Goal: Task Accomplishment & Management: Complete application form

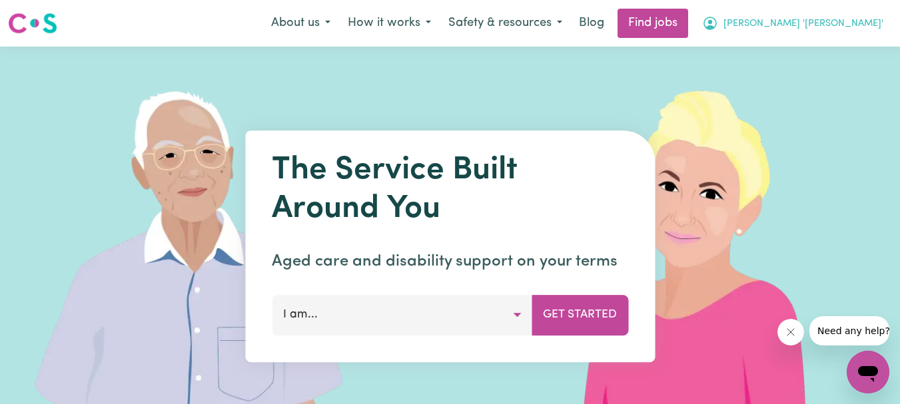
click at [848, 22] on span "[PERSON_NAME] '[PERSON_NAME]'" at bounding box center [803, 24] width 160 height 15
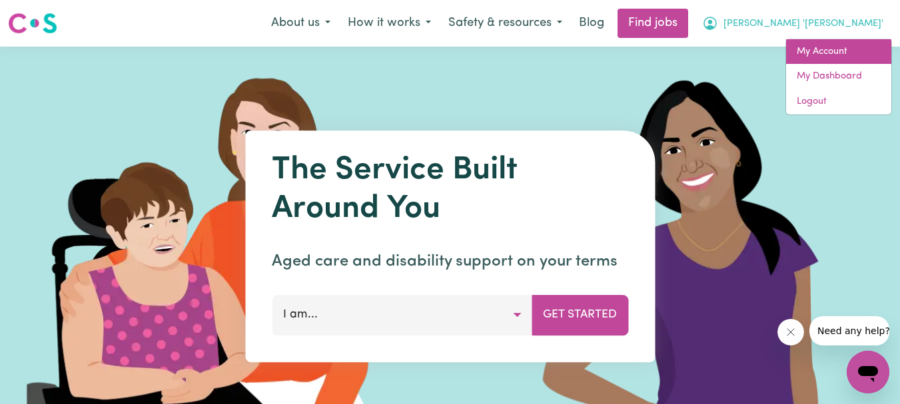
click at [822, 45] on link "My Account" at bounding box center [838, 51] width 105 height 25
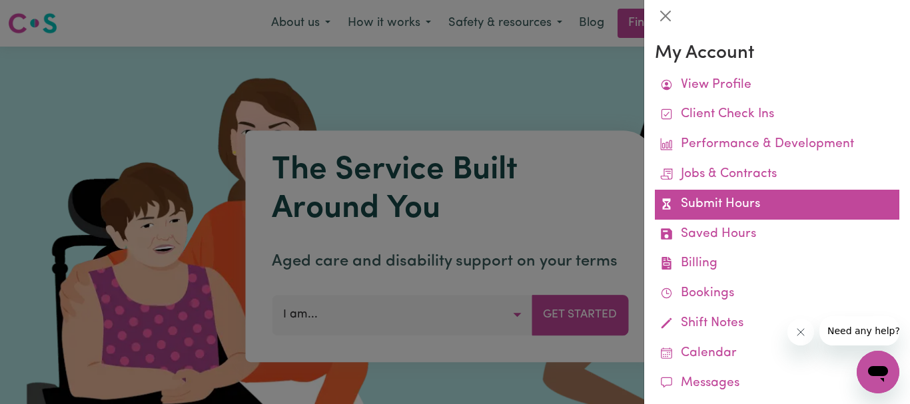
click at [727, 201] on link "Submit Hours" at bounding box center [777, 205] width 244 height 30
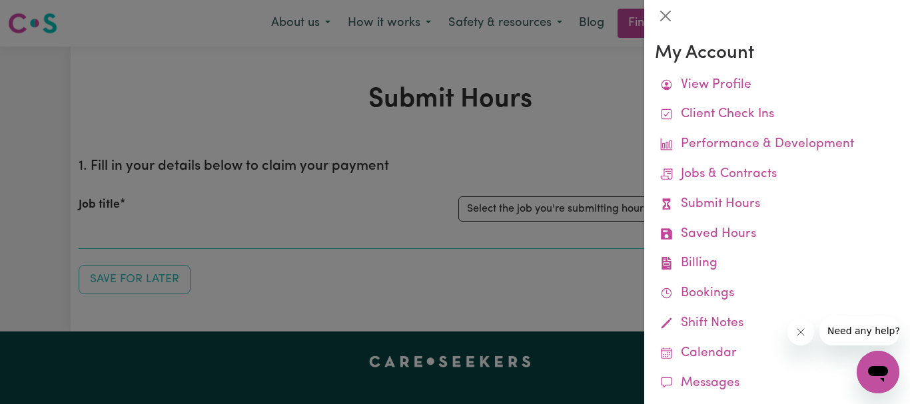
click at [492, 115] on div at bounding box center [455, 202] width 910 height 404
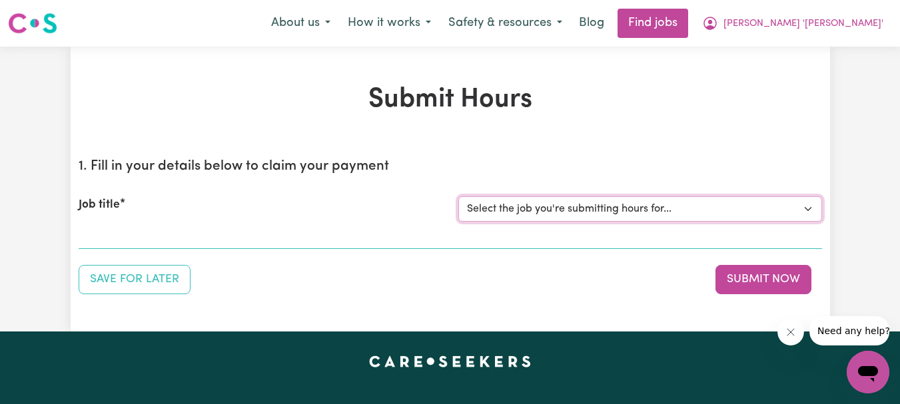
click at [806, 205] on select "Select the job you're submitting hours for... [[PERSON_NAME]] Support Worker Re…" at bounding box center [640, 208] width 364 height 25
select select "9333"
click at [458, 196] on select "Select the job you're submitting hours for... [[PERSON_NAME]] Support Worker Re…" at bounding box center [640, 208] width 364 height 25
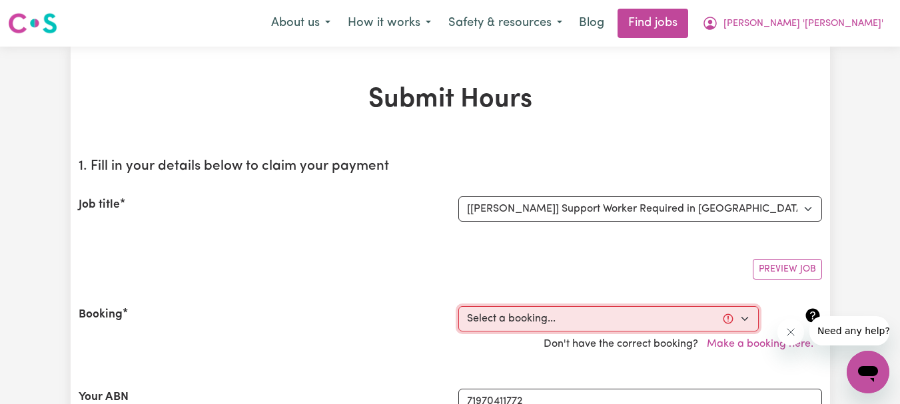
click at [747, 318] on select "Select a booking... [DATE] 07:45am to 09:45am (RECURRING) [DATE] 07:45am to 09:…" at bounding box center [608, 318] width 300 height 25
select select "350688"
click at [458, 306] on select "Select a booking... [DATE] 07:45am to 09:45am (RECURRING) [DATE] 07:45am to 09:…" at bounding box center [608, 318] width 300 height 25
type input "[DATE]"
type input "19"
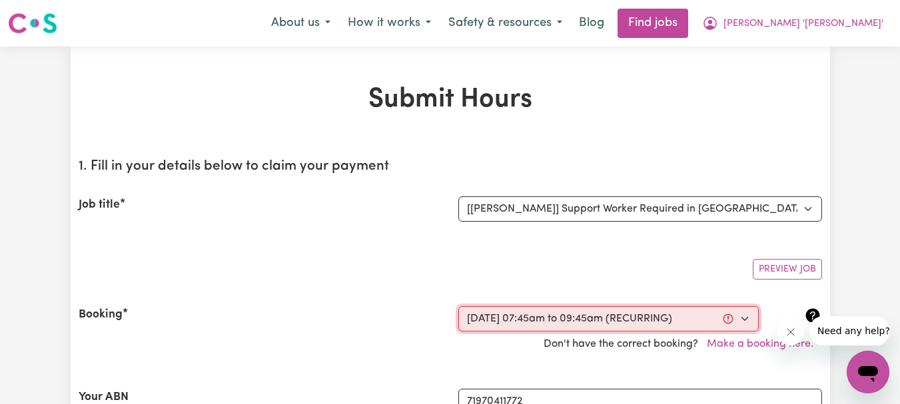
type input "9"
type input "2025"
type input "07:45"
type input "7"
type input "45"
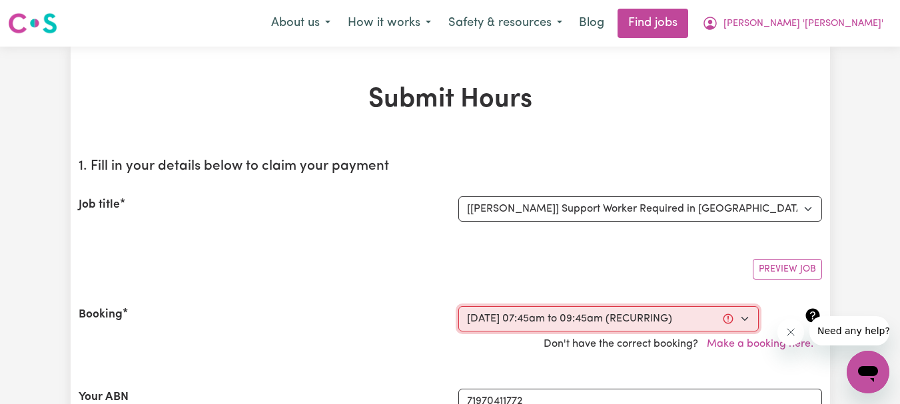
select select "am"
type input "09:45"
type input "9"
type input "45"
select select "am"
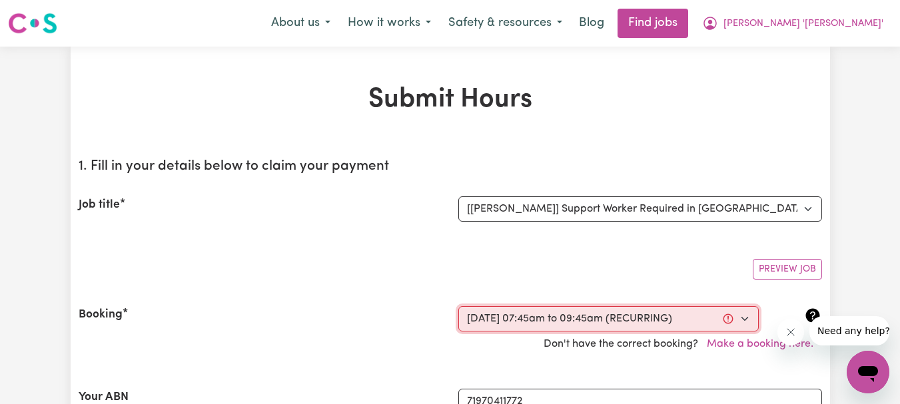
select select "54.8-Weekday"
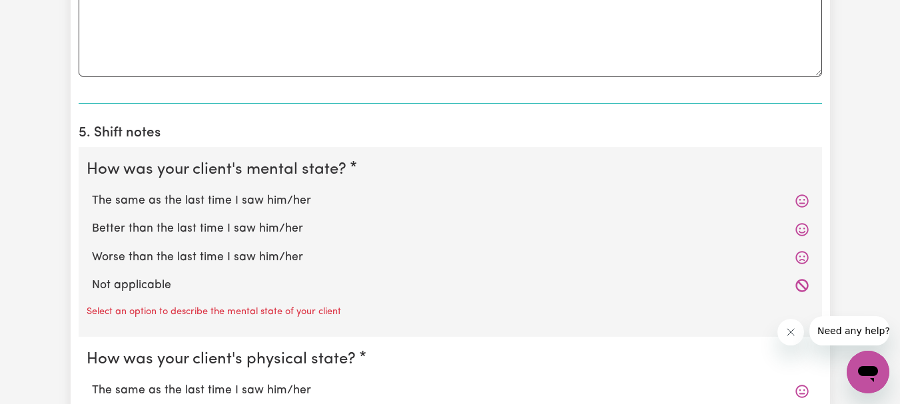
scroll to position [932, 0]
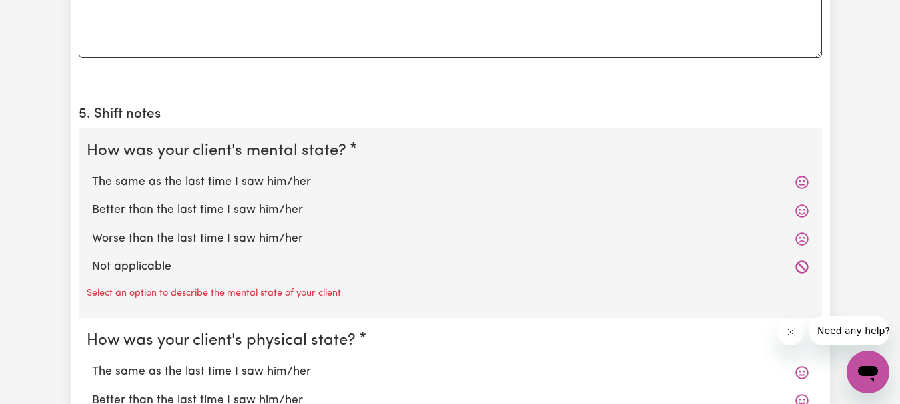
click at [290, 184] on label "The same as the last time I saw him/her" at bounding box center [450, 182] width 717 height 17
click at [92, 174] on input "The same as the last time I saw him/her" at bounding box center [91, 173] width 1 height 1
radio input "true"
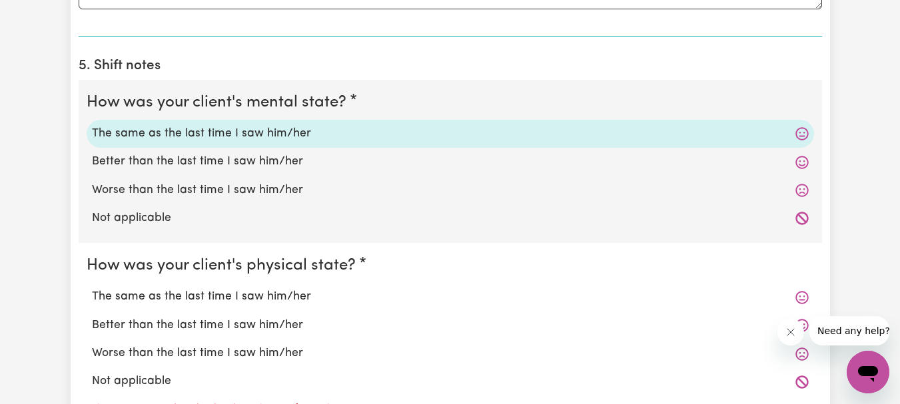
scroll to position [1065, 0]
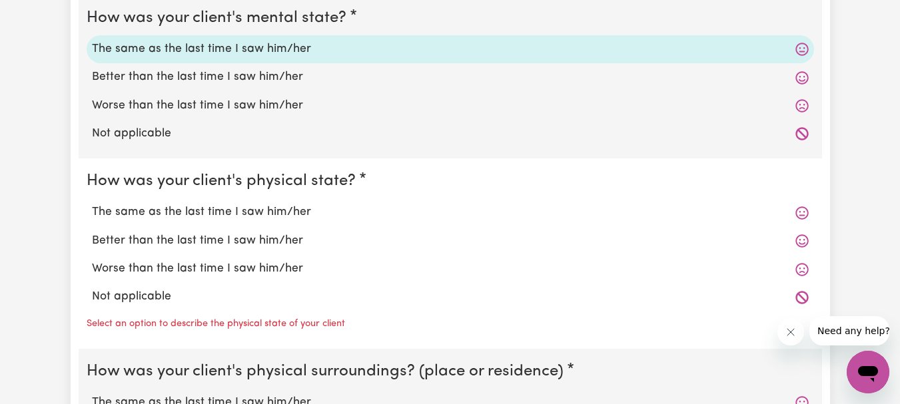
click at [281, 212] on label "The same as the last time I saw him/her" at bounding box center [450, 212] width 717 height 17
click at [92, 204] on input "The same as the last time I saw him/her" at bounding box center [91, 203] width 1 height 1
radio input "true"
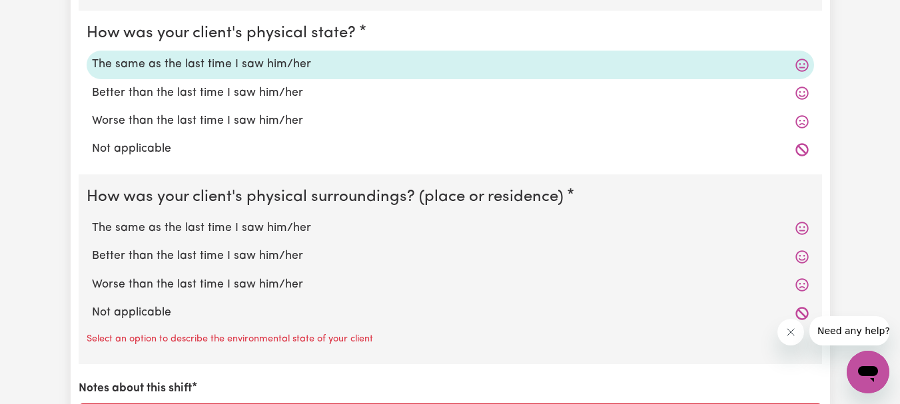
scroll to position [1265, 0]
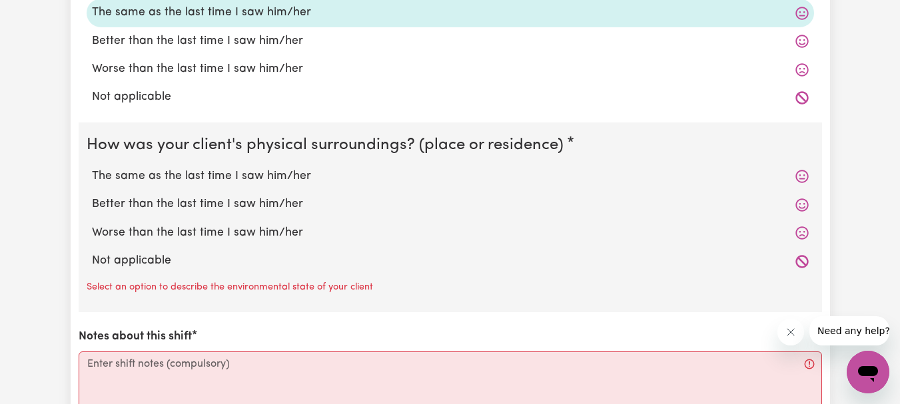
click at [280, 176] on label "The same as the last time I saw him/her" at bounding box center [450, 176] width 717 height 17
click at [92, 168] on input "The same as the last time I saw him/her" at bounding box center [91, 167] width 1 height 1
radio input "true"
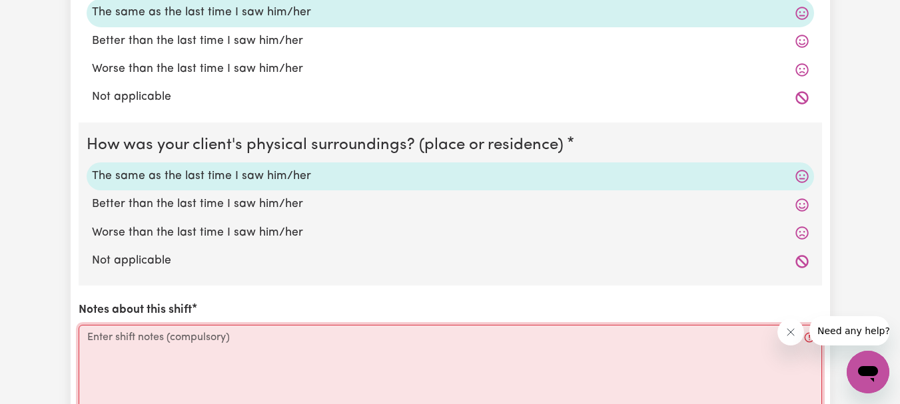
click at [109, 336] on textarea "Notes about this shift" at bounding box center [450, 375] width 743 height 100
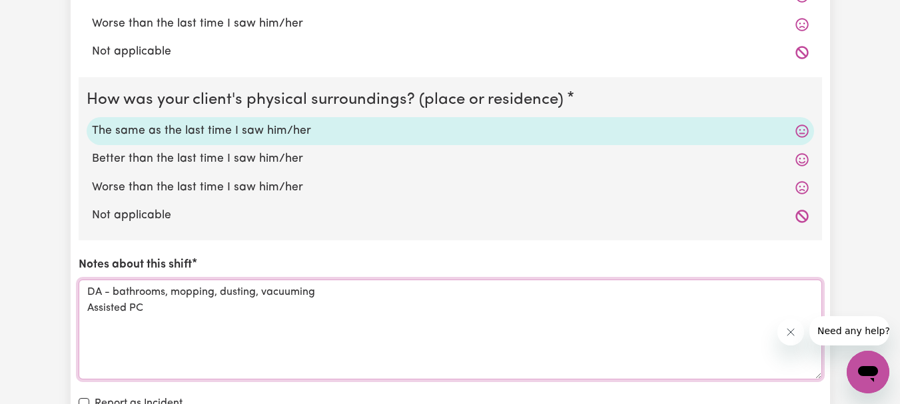
scroll to position [1398, 0]
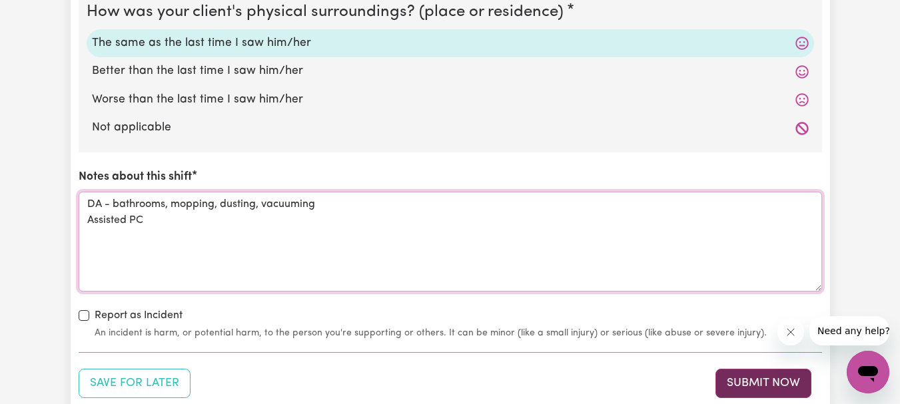
type textarea "DA - bathrooms, mopping, dusting, vacuuming Assisted PC"
click at [747, 386] on button "Submit Now" at bounding box center [763, 383] width 96 height 29
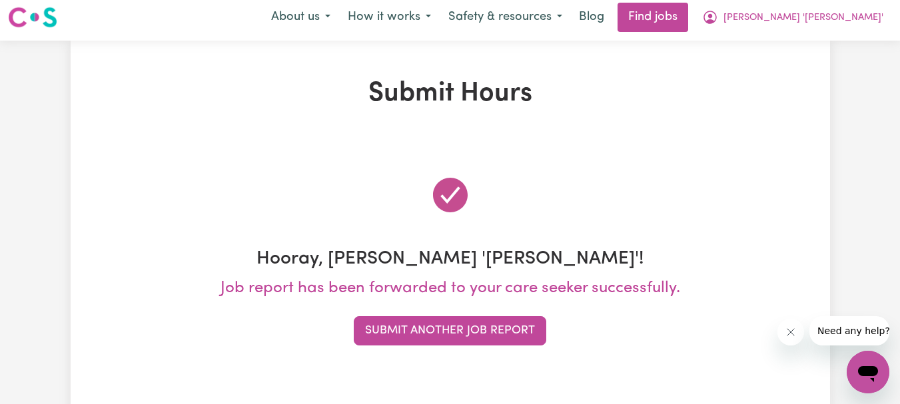
scroll to position [0, 0]
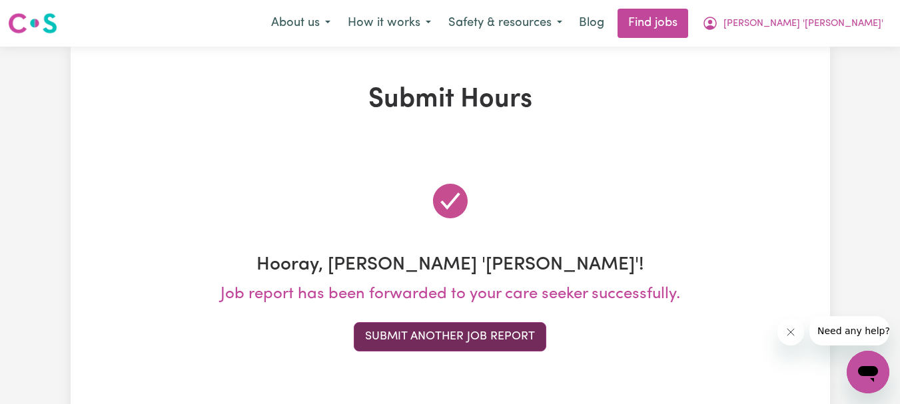
click at [417, 332] on button "Submit Another Job Report" at bounding box center [450, 336] width 192 height 29
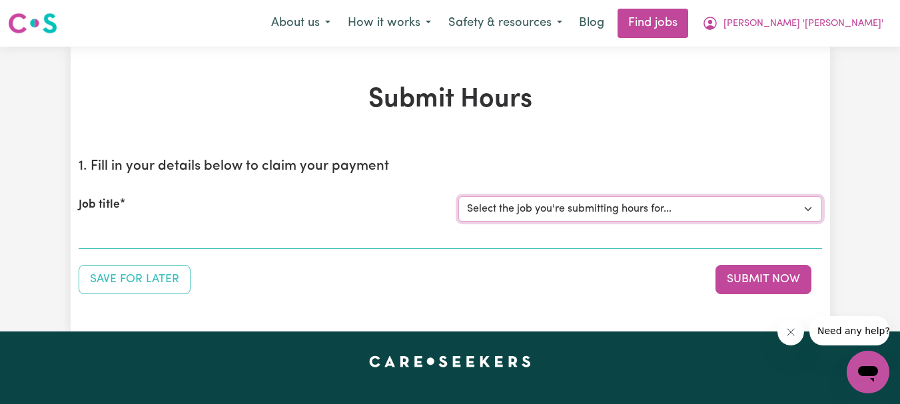
click at [808, 207] on select "Select the job you're submitting hours for... [[PERSON_NAME]] Support Worker Re…" at bounding box center [640, 208] width 364 height 25
select select "9506"
click at [458, 196] on select "Select the job you're submitting hours for... [[PERSON_NAME]] Support Worker Re…" at bounding box center [640, 208] width 364 height 25
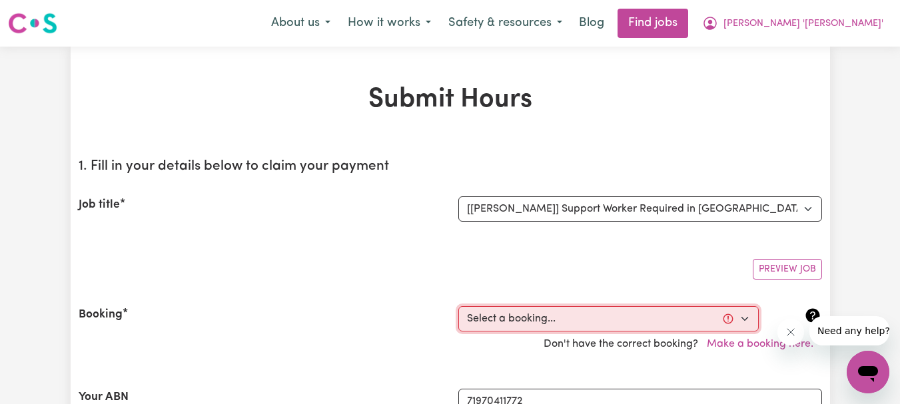
click at [741, 316] on select "Select a booking... [DATE] 10:30am to 12:30pm (RECURRING) [DATE] 06:00pm to 09:…" at bounding box center [608, 318] width 300 height 25
select select "351322"
click at [458, 306] on select "Select a booking... [DATE] 10:30am to 12:30pm (RECURRING) [DATE] 06:00pm to 09:…" at bounding box center [608, 318] width 300 height 25
type input "[DATE]"
type input "19"
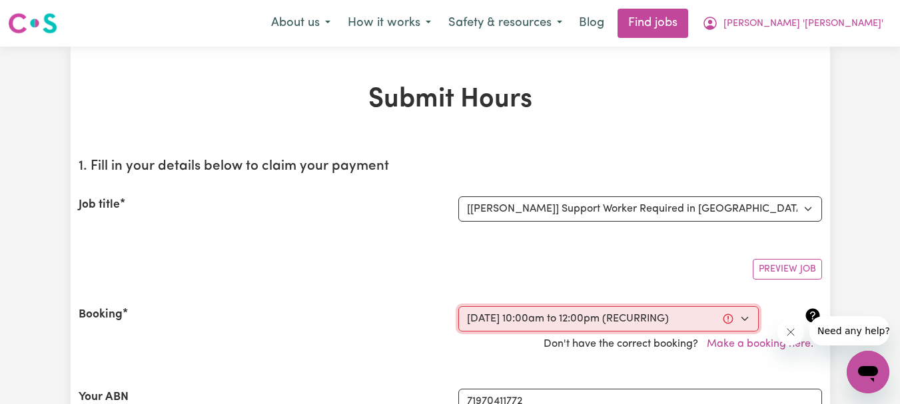
type input "9"
type input "2025"
type input "10:00"
type input "10"
type input "0"
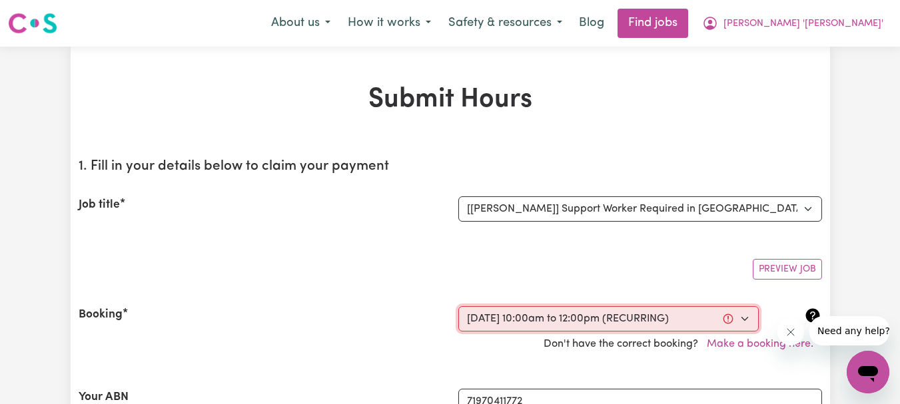
select select "am"
type input "12:00"
type input "12"
type input "0"
select select "pm"
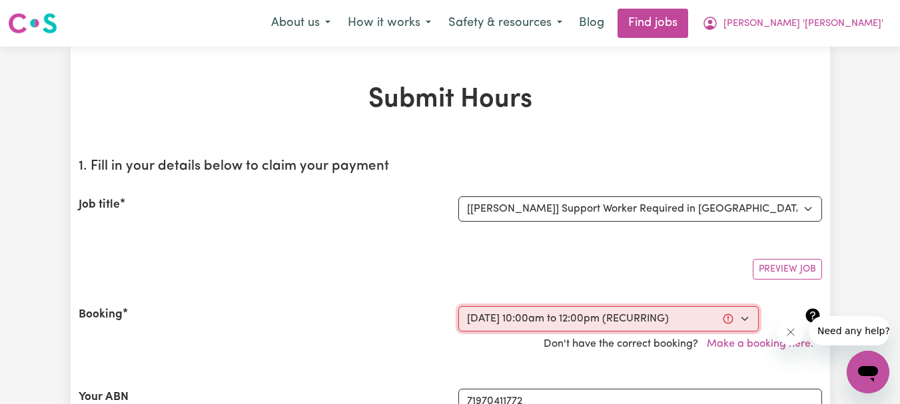
select select "54.8-Weekday"
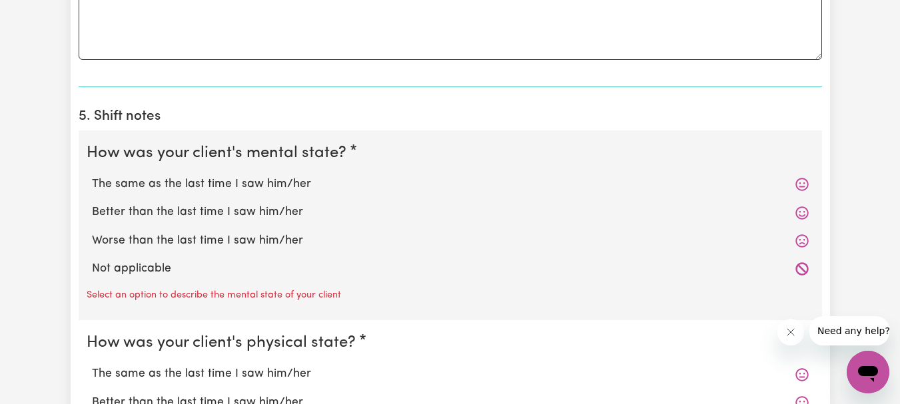
scroll to position [932, 0]
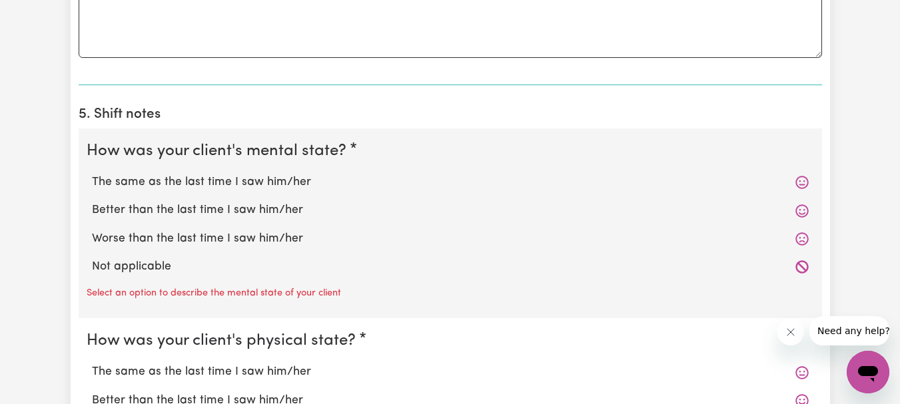
click at [195, 182] on label "The same as the last time I saw him/her" at bounding box center [450, 182] width 717 height 17
click at [92, 174] on input "The same as the last time I saw him/her" at bounding box center [91, 173] width 1 height 1
radio input "true"
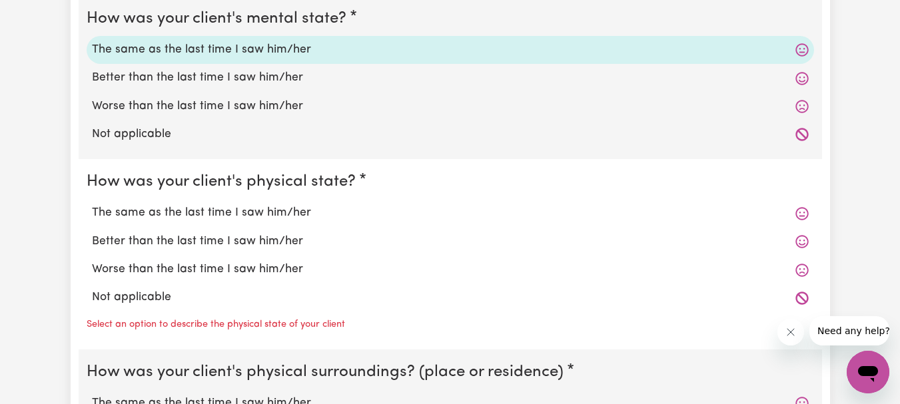
scroll to position [1065, 0]
click at [195, 208] on label "The same as the last time I saw him/her" at bounding box center [450, 212] width 717 height 17
click at [92, 204] on input "The same as the last time I saw him/her" at bounding box center [91, 203] width 1 height 1
radio input "true"
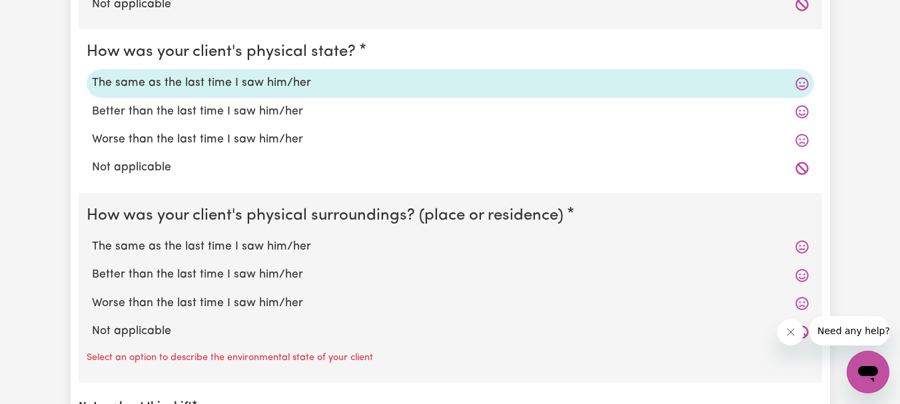
scroll to position [1199, 0]
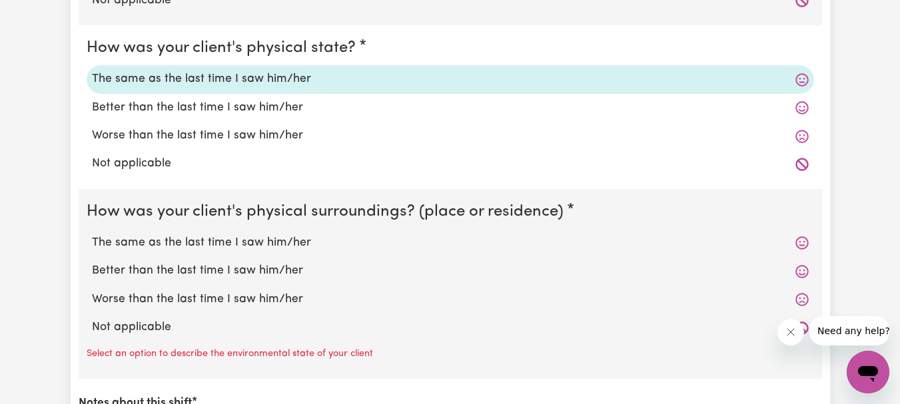
click at [195, 241] on label "The same as the last time I saw him/her" at bounding box center [450, 242] width 717 height 17
click at [92, 234] on input "The same as the last time I saw him/her" at bounding box center [91, 234] width 1 height 1
radio input "true"
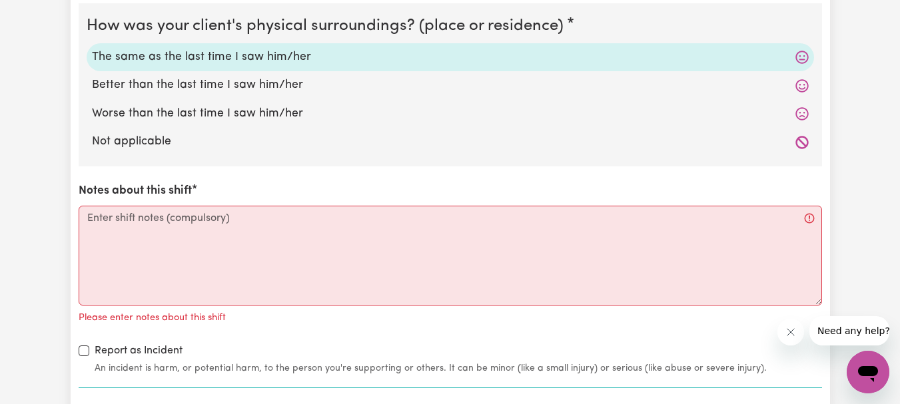
scroll to position [1398, 0]
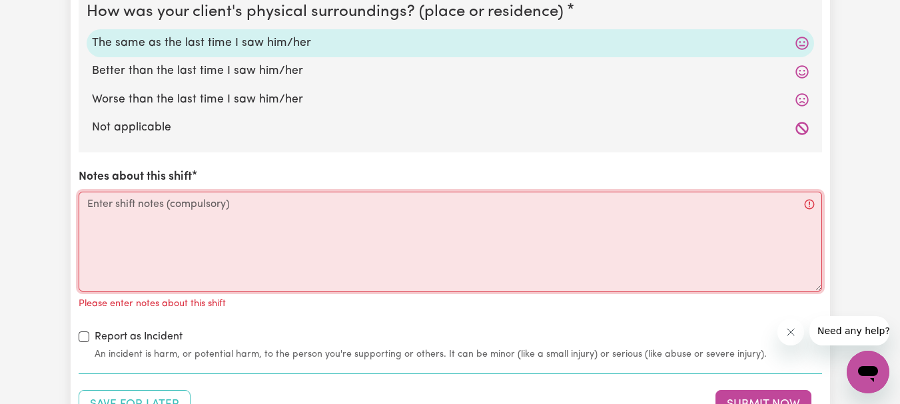
click at [186, 210] on textarea "Notes about this shift" at bounding box center [450, 242] width 743 height 100
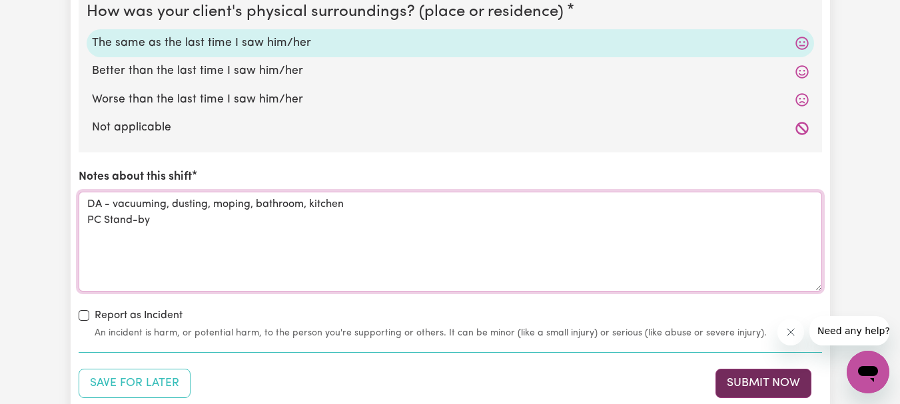
type textarea "DA - vacuuming, dusting, moping, bathroom, kitchen PC Stand-by"
click at [766, 377] on button "Submit Now" at bounding box center [763, 383] width 96 height 29
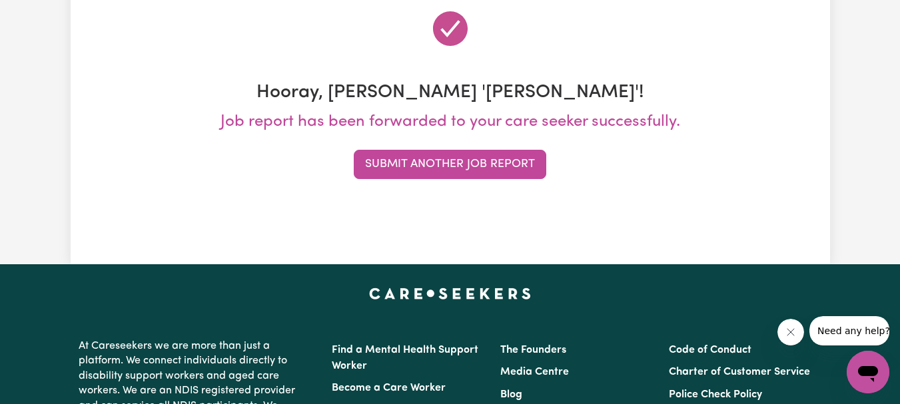
scroll to position [0, 0]
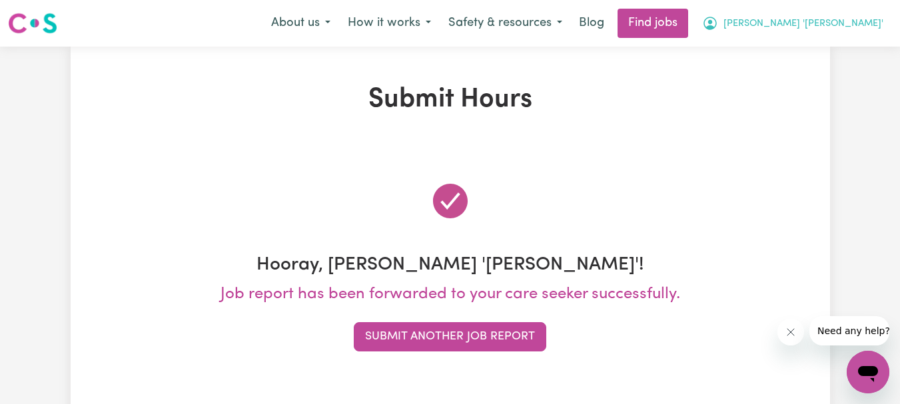
click at [852, 23] on span "[PERSON_NAME] '[PERSON_NAME]'" at bounding box center [803, 24] width 160 height 15
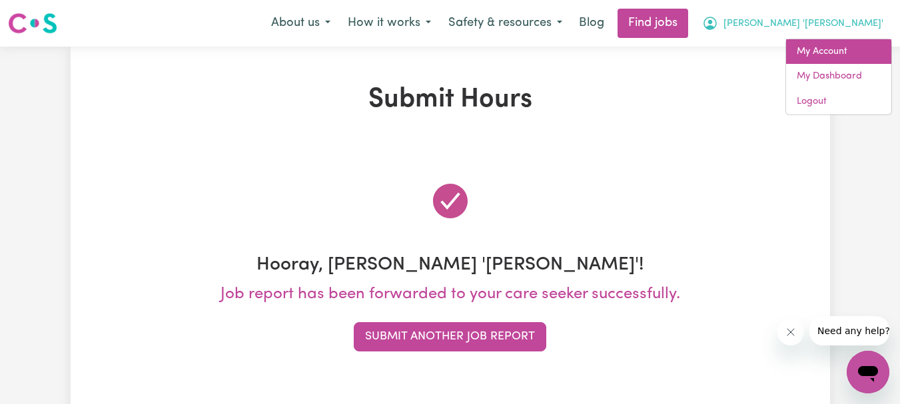
click at [830, 52] on link "My Account" at bounding box center [838, 51] width 105 height 25
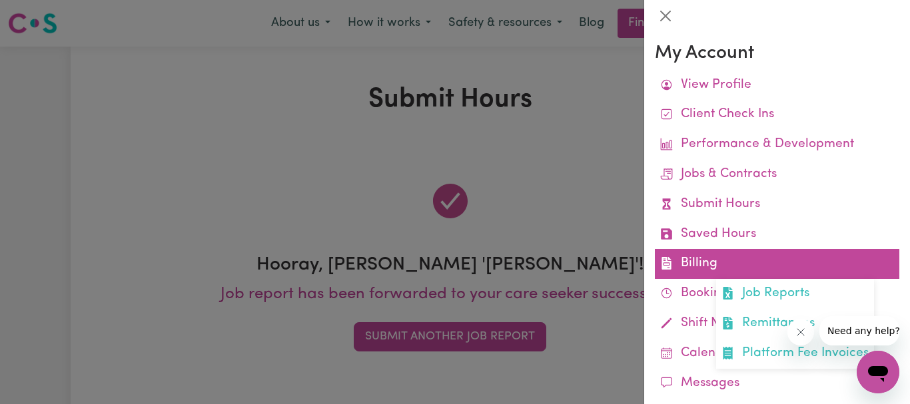
click at [699, 267] on link "Billing Job Reports Remittances Platform Fee Invoices" at bounding box center [777, 264] width 244 height 30
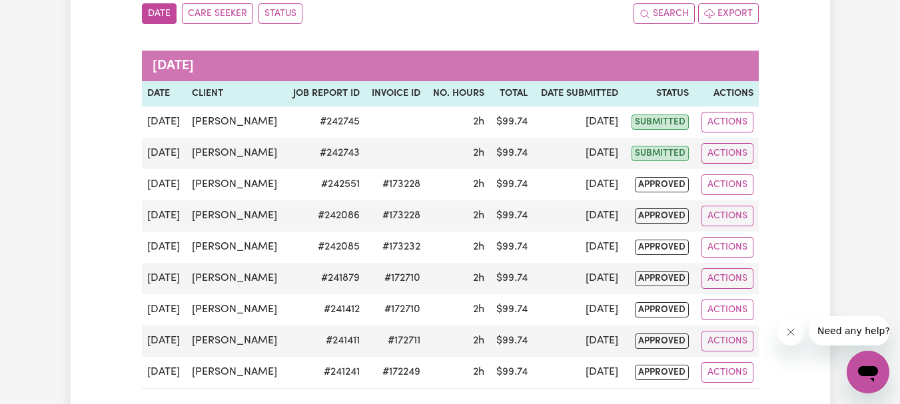
scroll to position [200, 0]
